Goal: Task Accomplishment & Management: Use online tool/utility

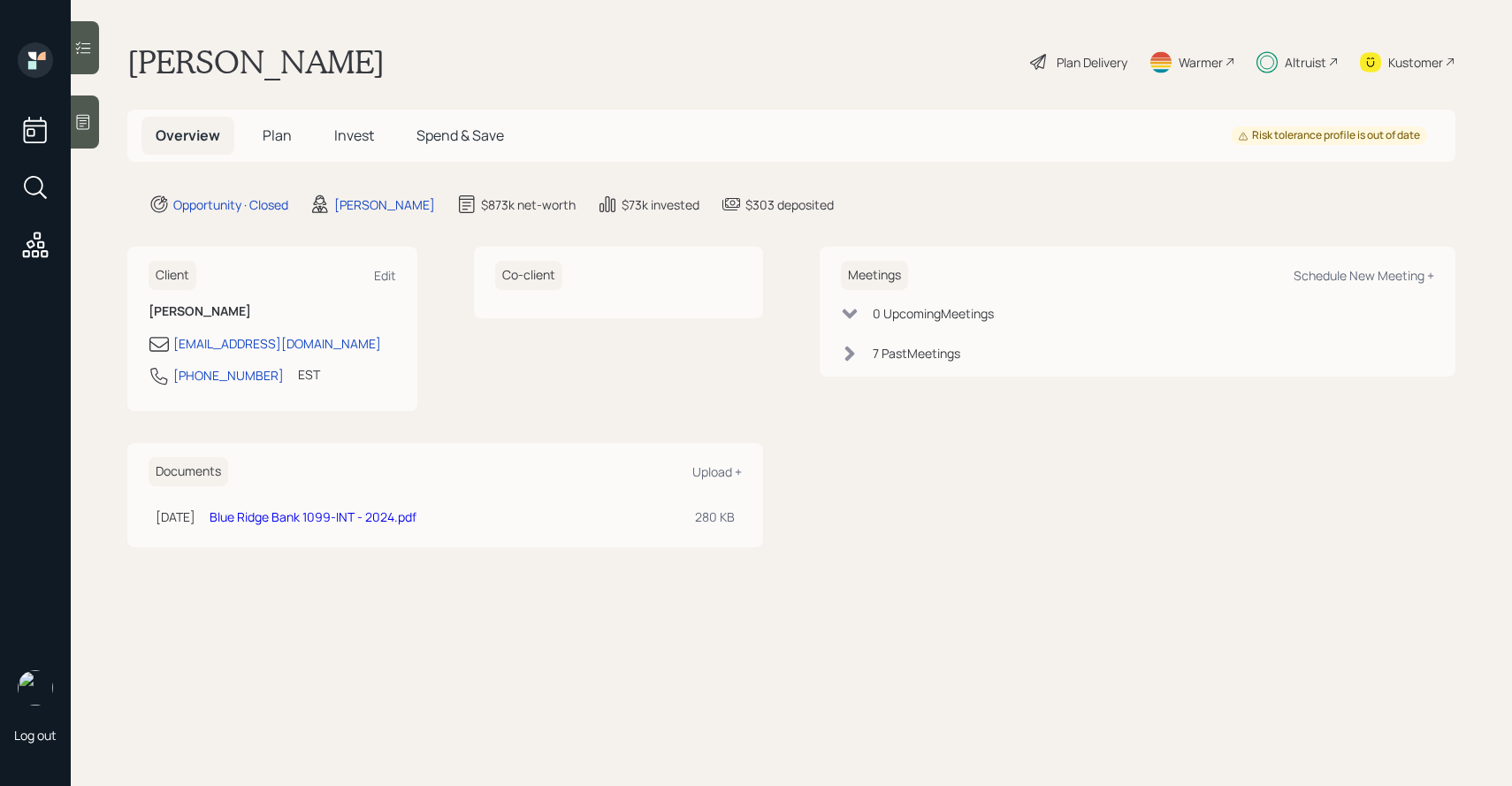
click at [1072, 60] on div "Plan Delivery" at bounding box center [1091, 62] width 71 height 19
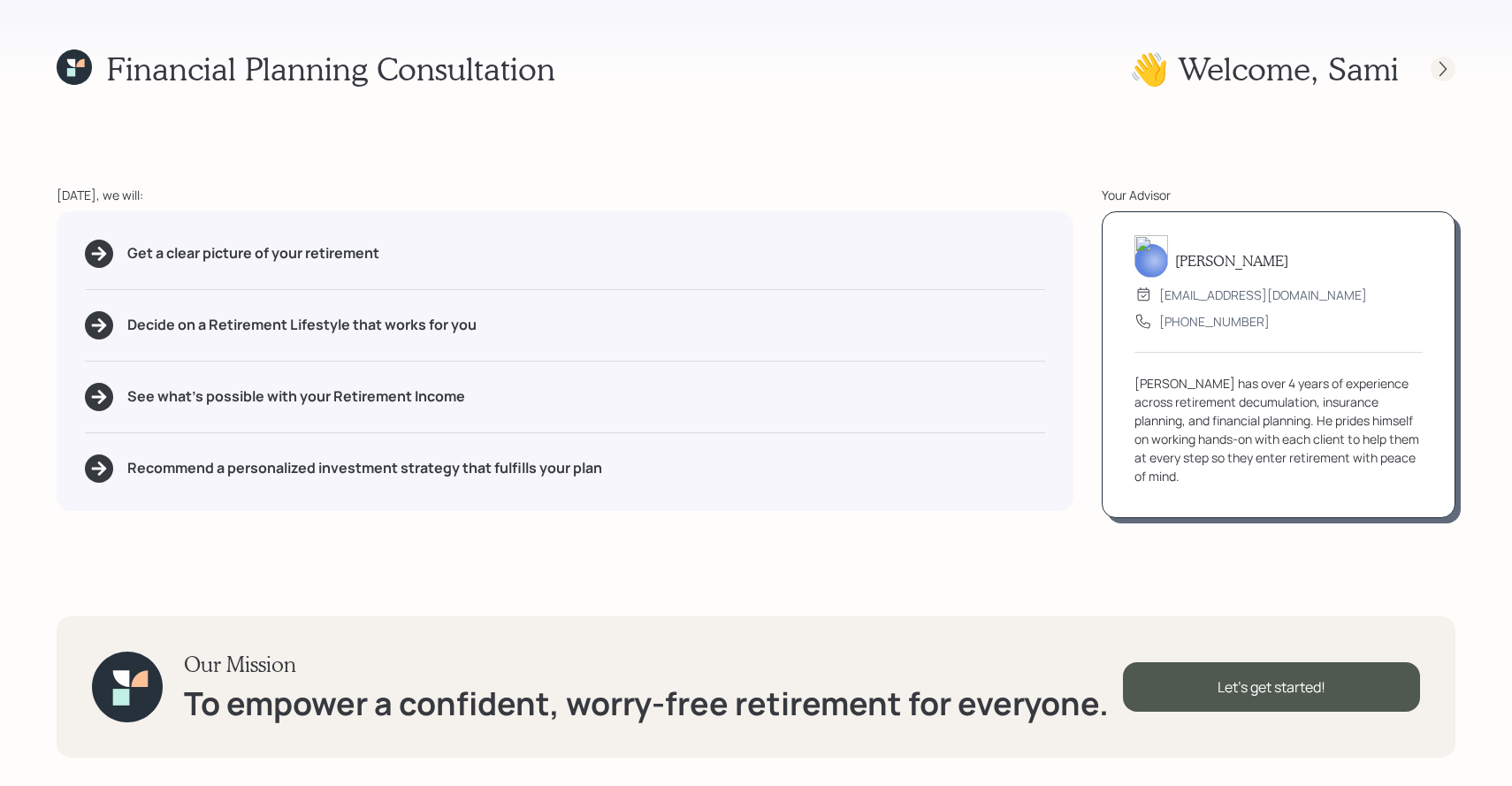
click at [1440, 61] on icon at bounding box center [1442, 69] width 18 height 18
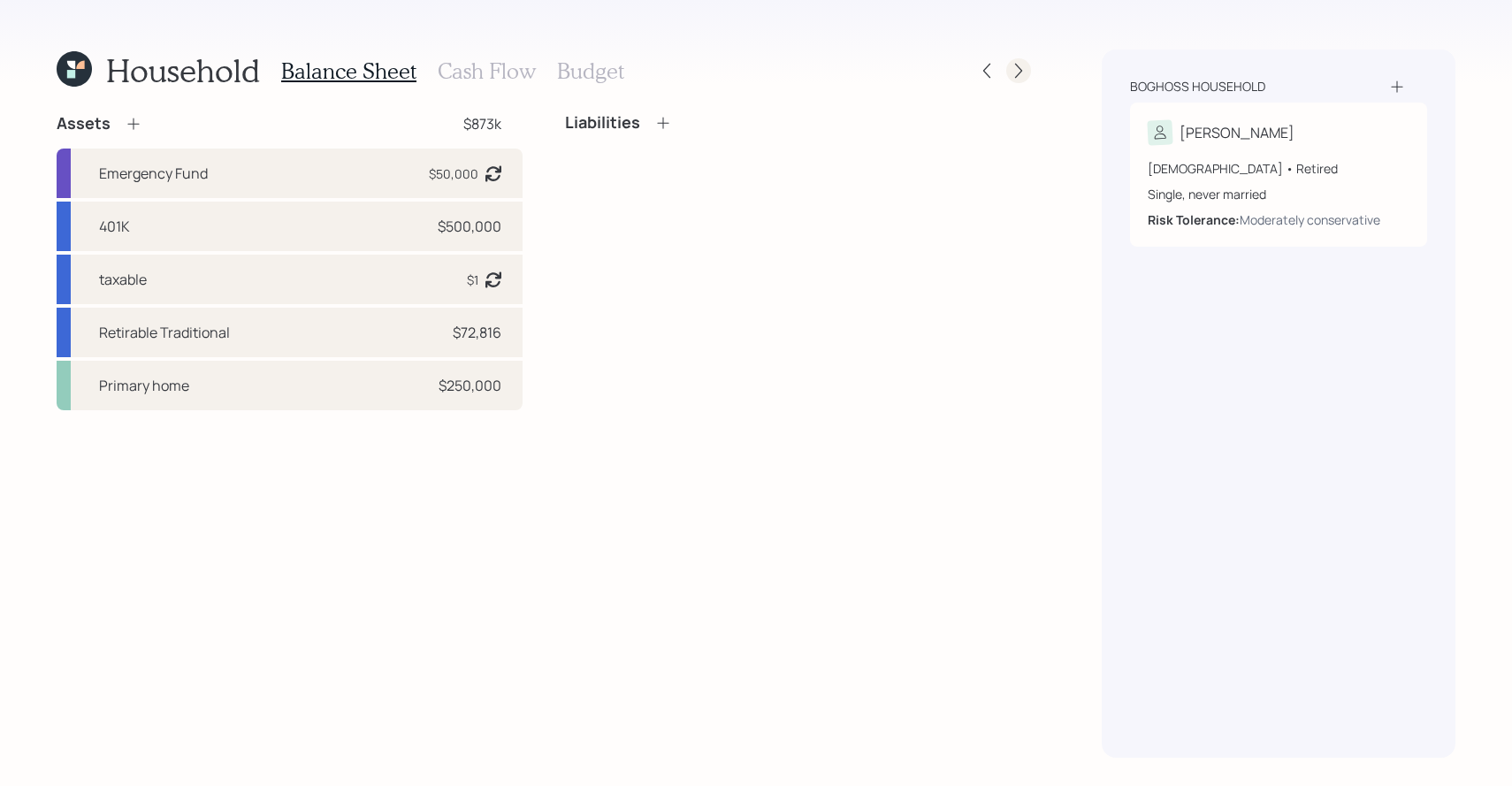
click at [1019, 72] on icon at bounding box center [1018, 71] width 18 height 18
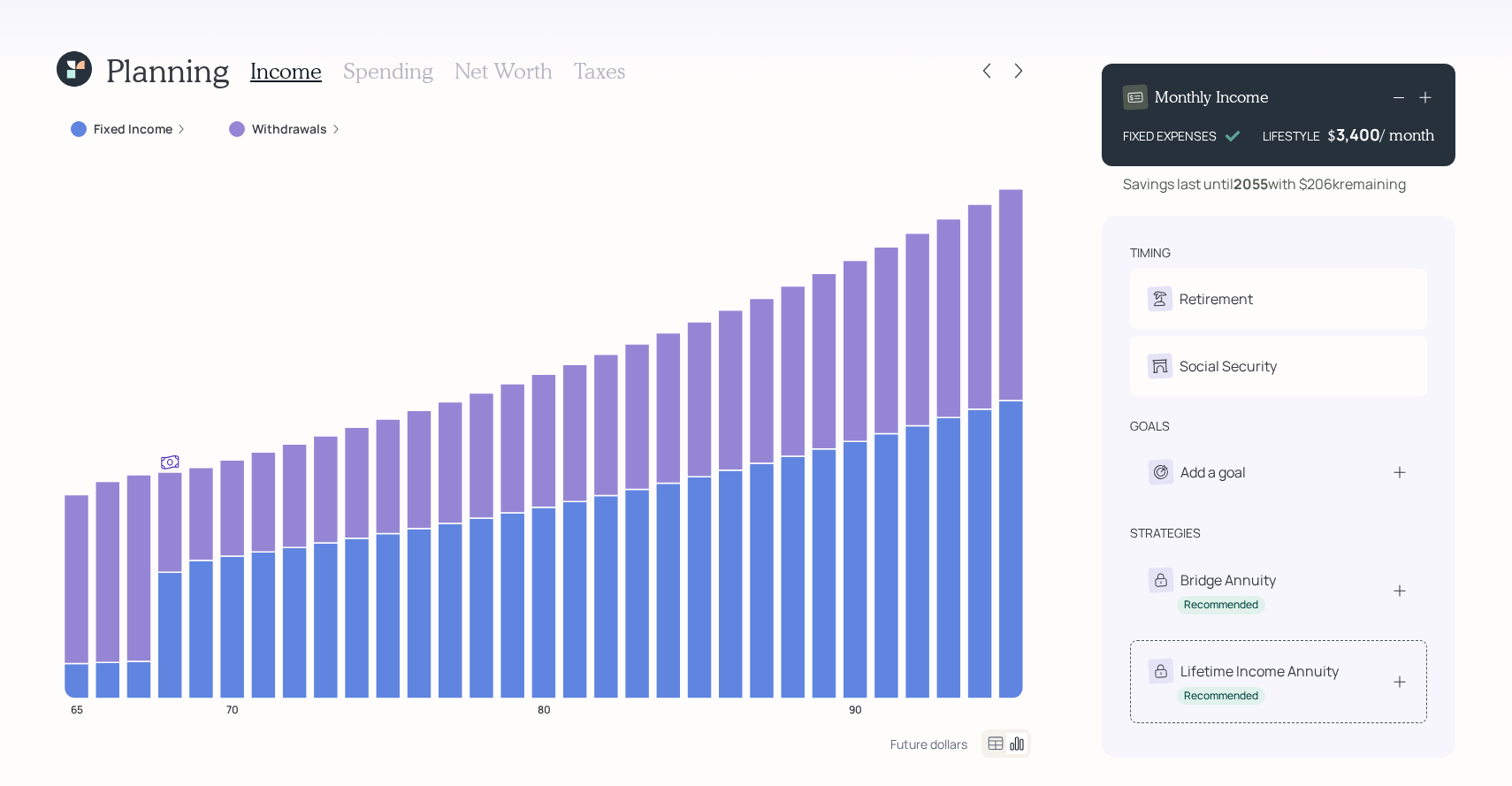
click at [1352, 672] on div "Lifetime Income Annuity Recommended" at bounding box center [1279, 682] width 260 height 47
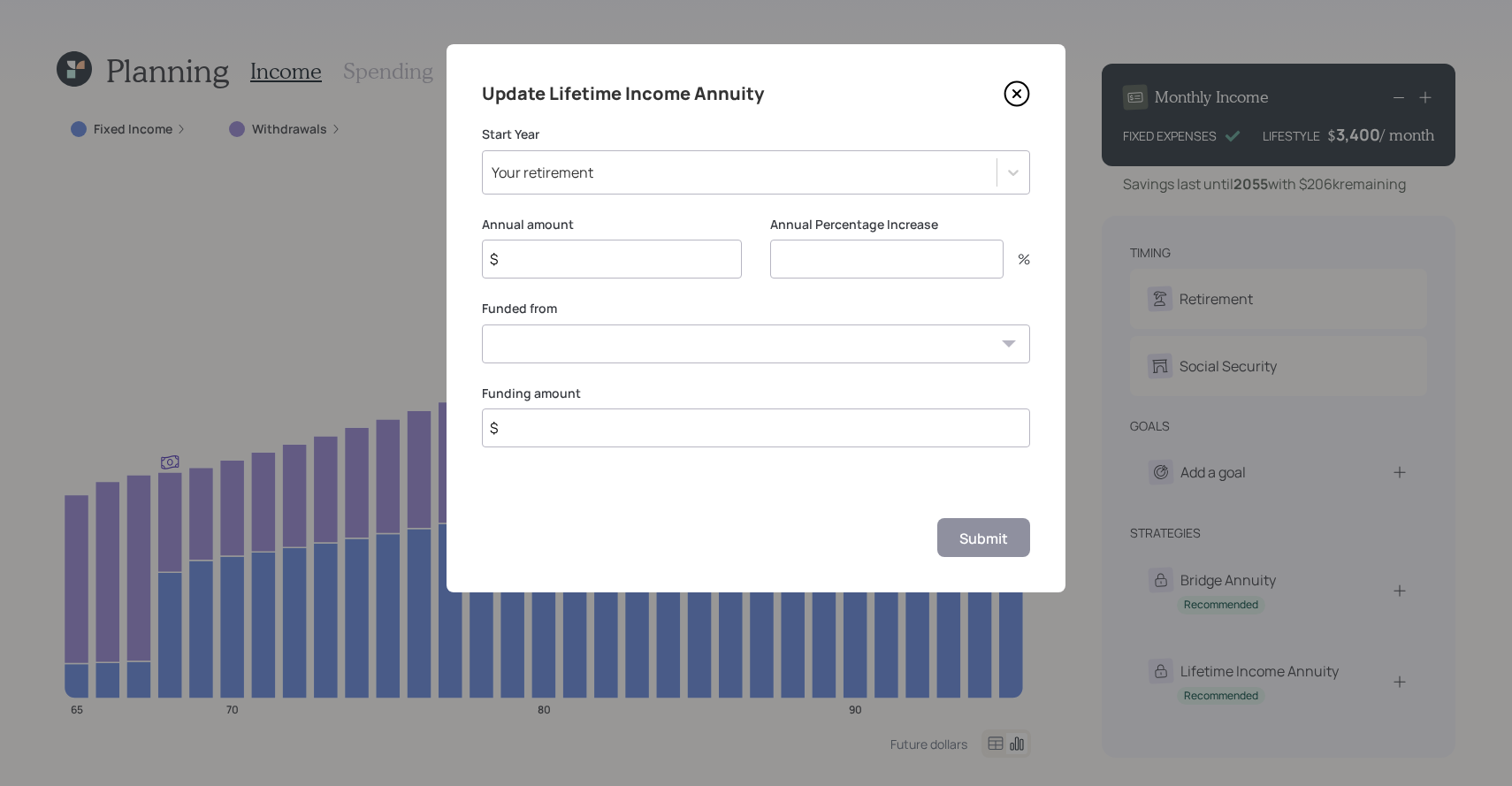
click at [573, 257] on input "$" at bounding box center [612, 258] width 260 height 39
type input "$ 20,000"
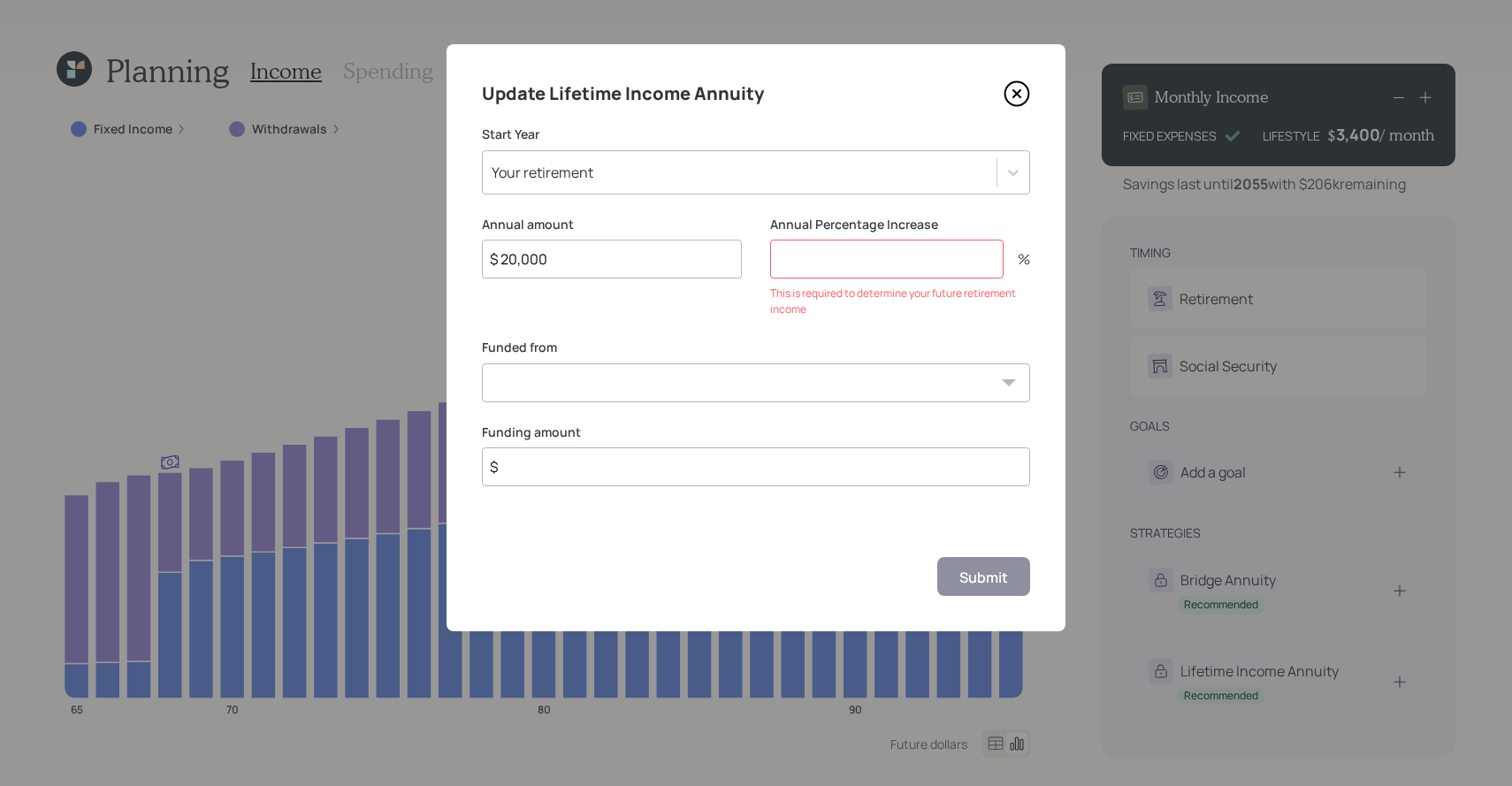
click at [636, 380] on select "401K ($500,000) Emergency Fund ($50,000) taxable ($1) Retirable Traditional ($7…" at bounding box center [756, 382] width 548 height 39
select select "148bc0b8-4bbe-4516-8303-72217c3a457d"
click at [482, 363] on select "401K ($500,000) Emergency Fund ($50,000) taxable ($1) Retirable Traditional ($7…" at bounding box center [756, 382] width 548 height 39
click at [844, 248] on input "number" at bounding box center [887, 258] width 233 height 39
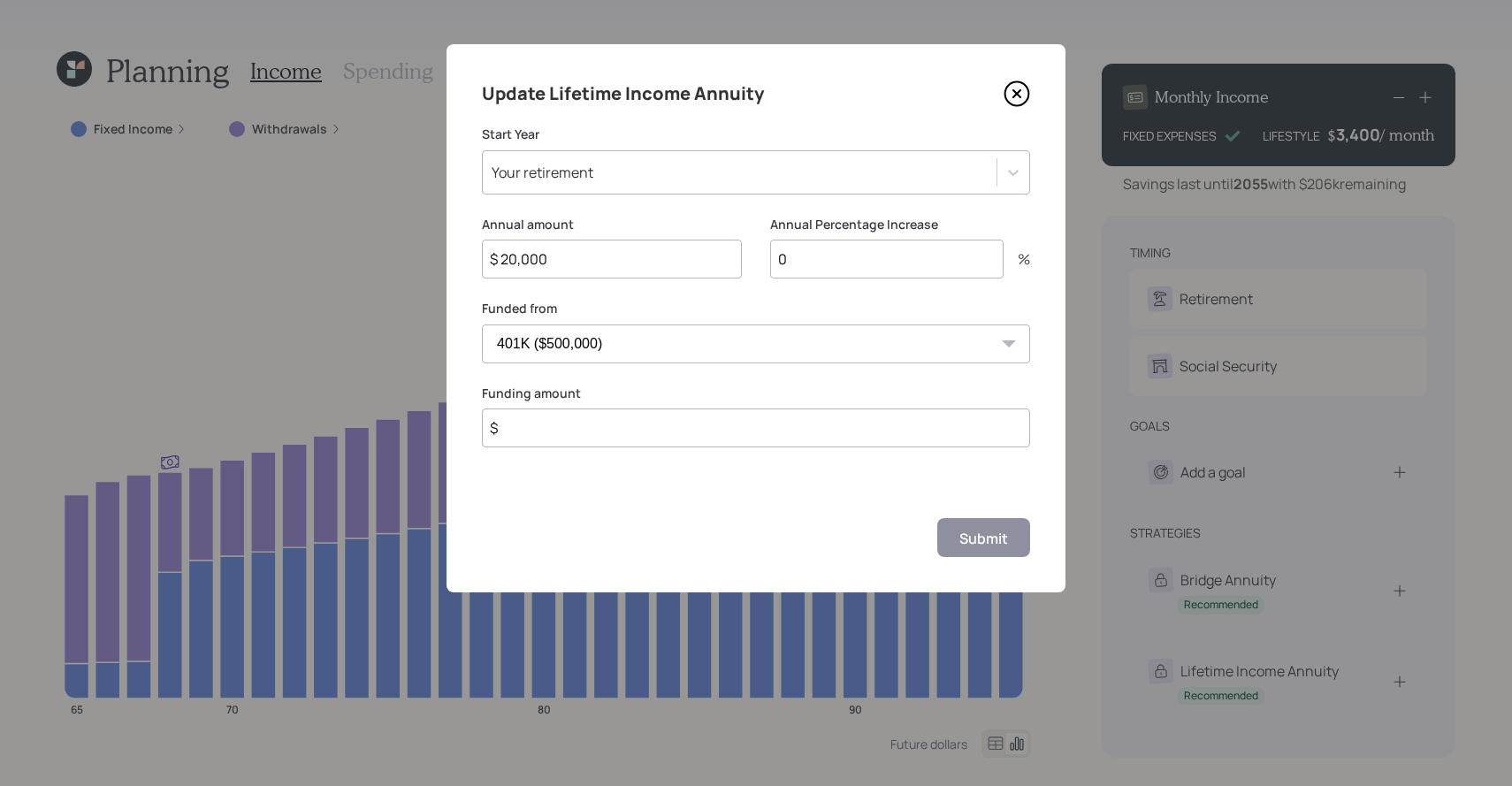
type input "0"
click at [675, 422] on input "$" at bounding box center [756, 427] width 548 height 39
type input "$ 250,000"
click at [937, 518] on button "Submit" at bounding box center [983, 537] width 93 height 38
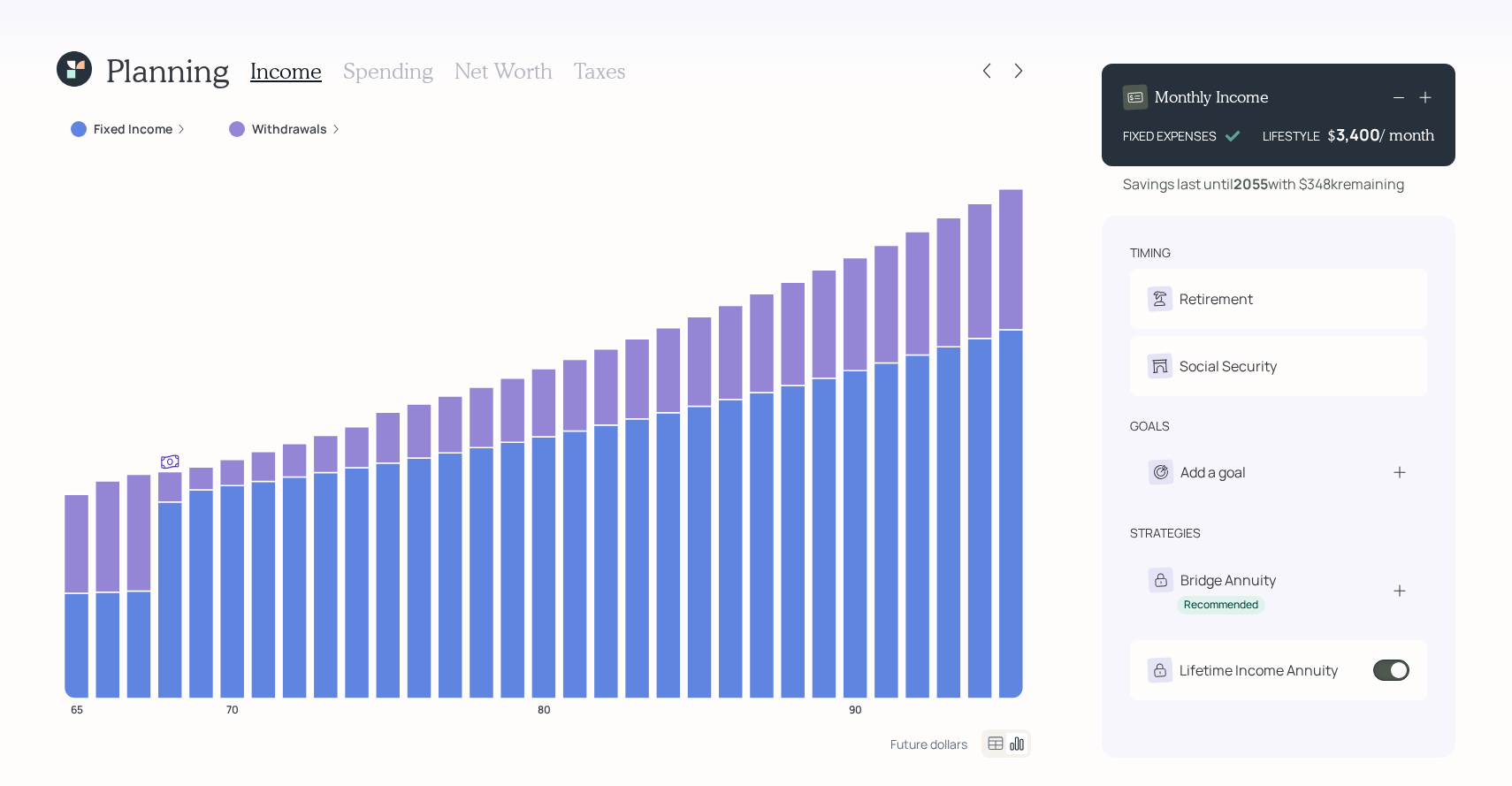
click at [72, 65] on icon at bounding box center [71, 65] width 8 height 8
click at [1290, 703] on div "$20,000 • Starting at Client Retirement" at bounding box center [1279, 706] width 262 height 19
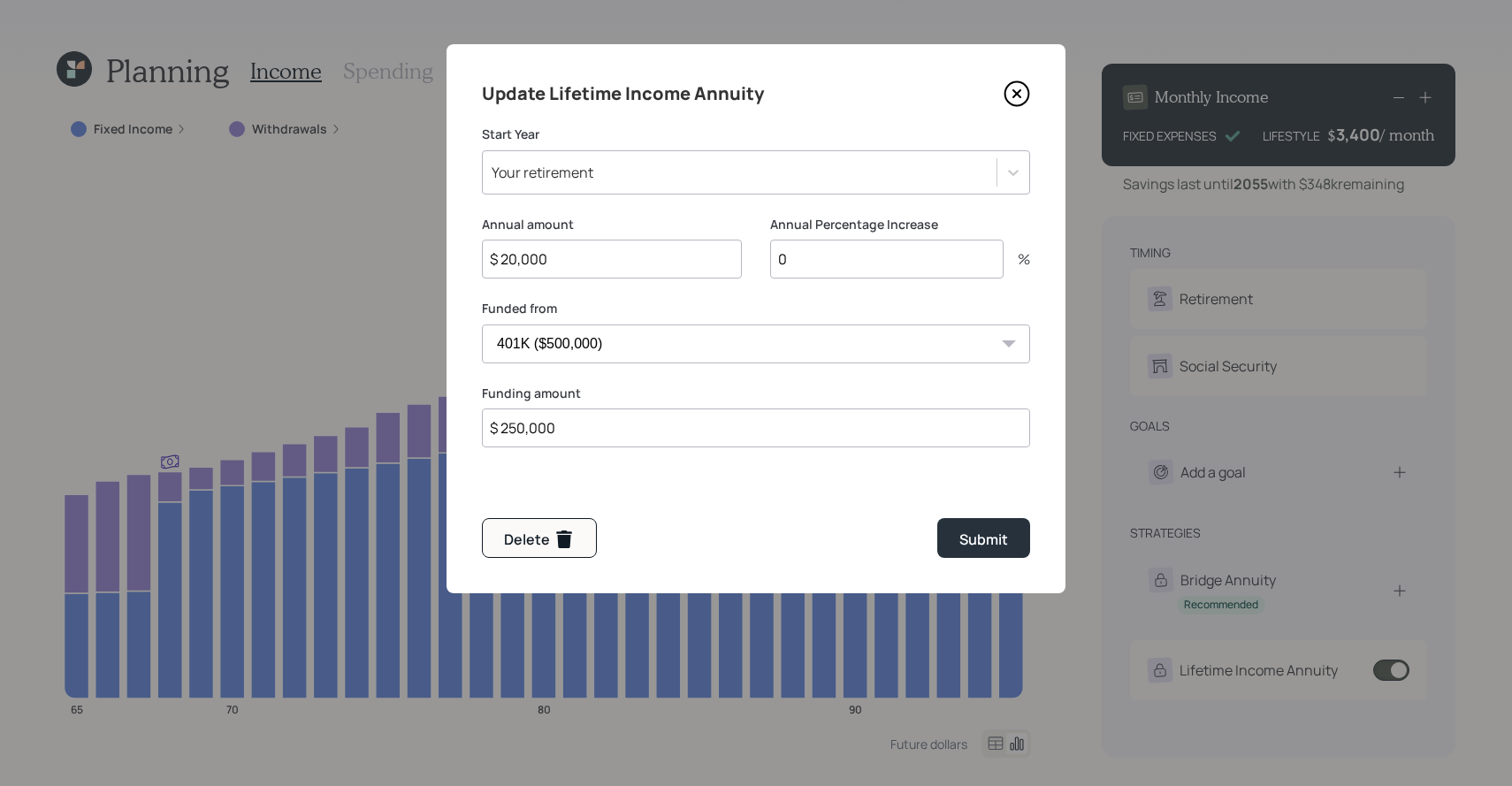
click at [1023, 90] on icon at bounding box center [1017, 93] width 26 height 26
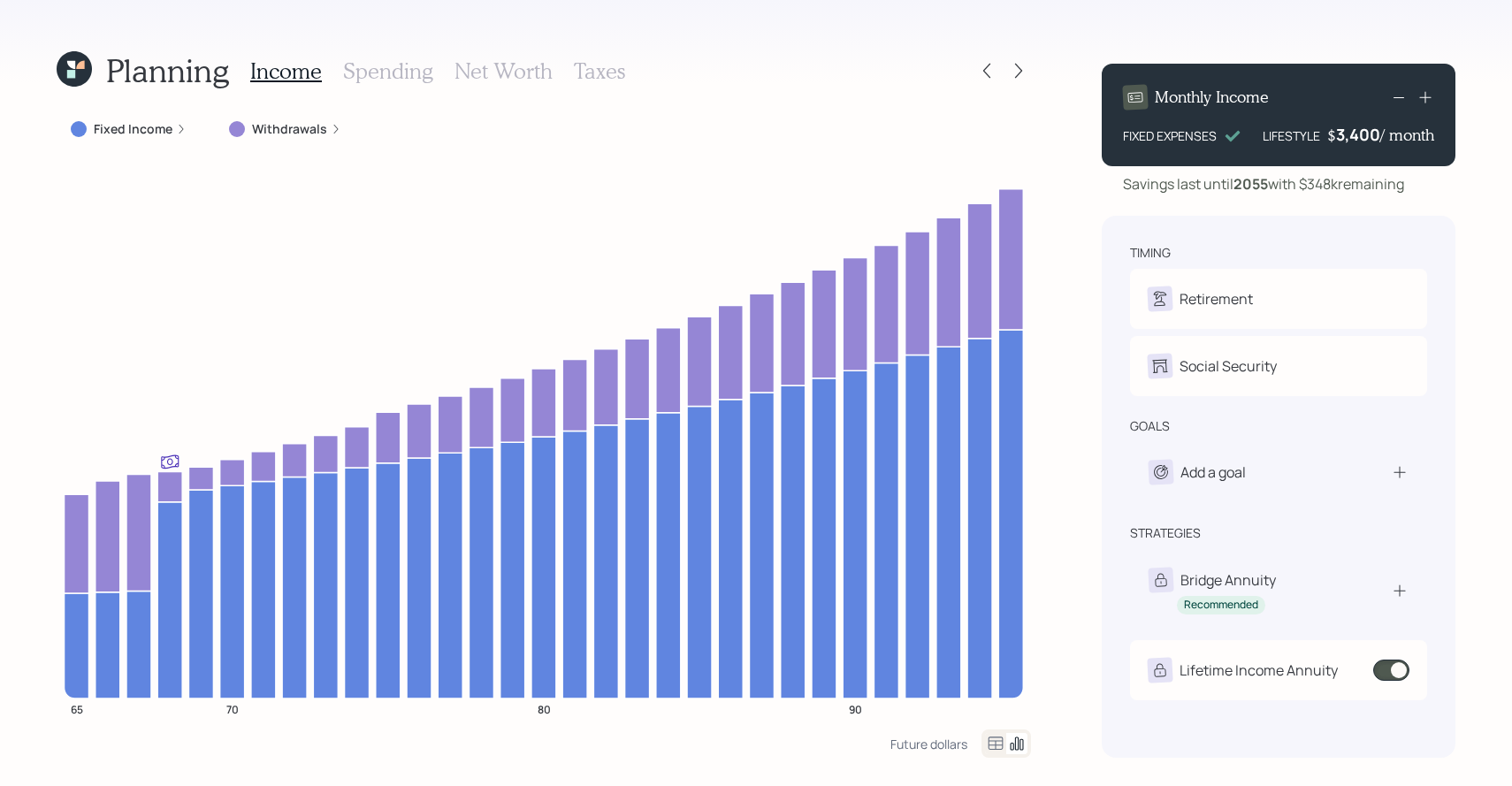
click at [72, 73] on icon at bounding box center [71, 73] width 8 height 8
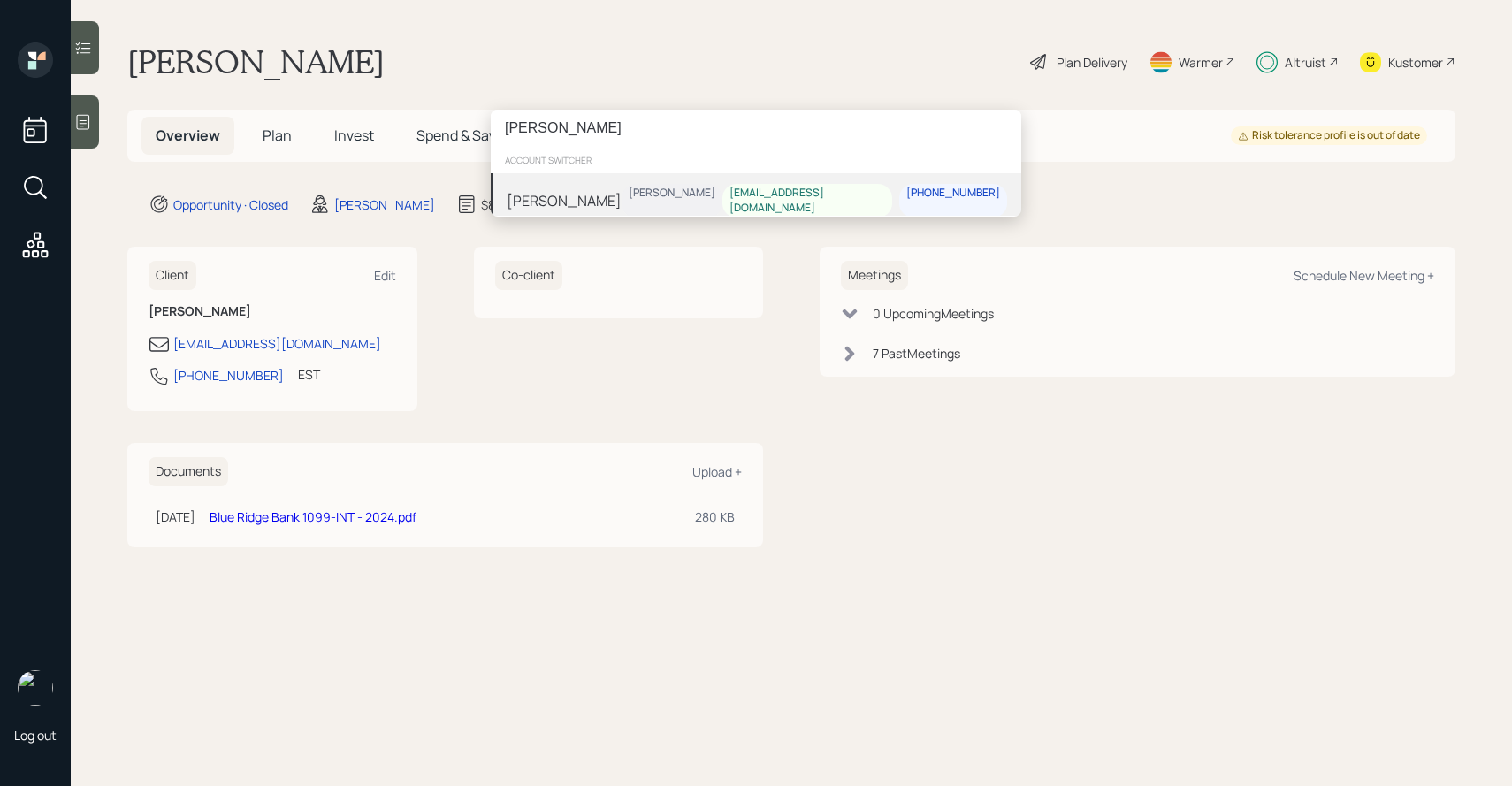
type input "kathie woolf"
